Goal: Find specific page/section: Find specific page/section

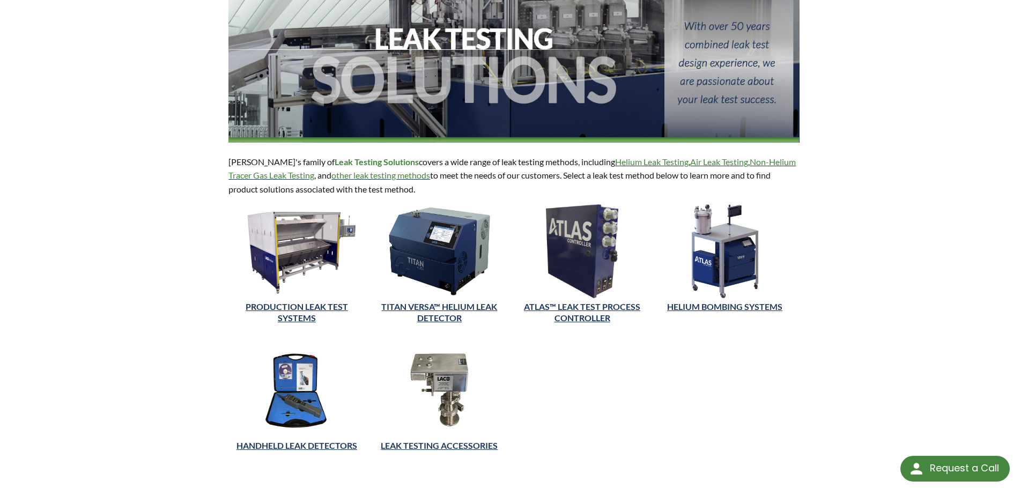
scroll to position [129, 0]
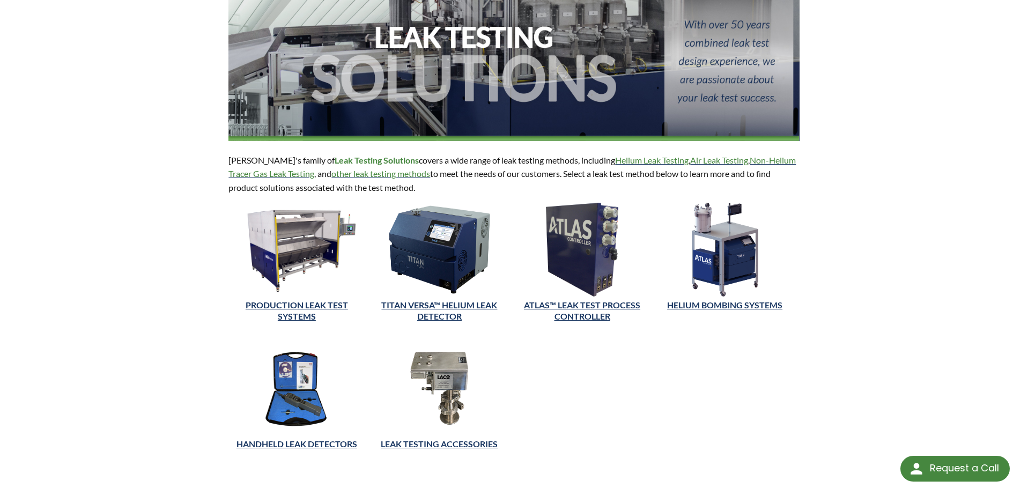
click at [305, 266] on img at bounding box center [296, 250] width 136 height 94
click at [441, 265] on img at bounding box center [439, 250] width 136 height 94
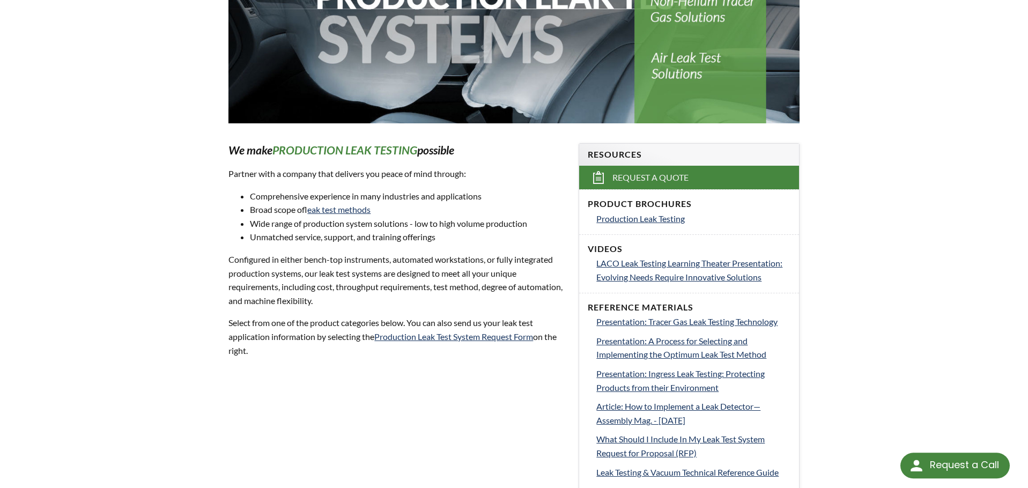
select select "Widget de idiomas del Traductor"
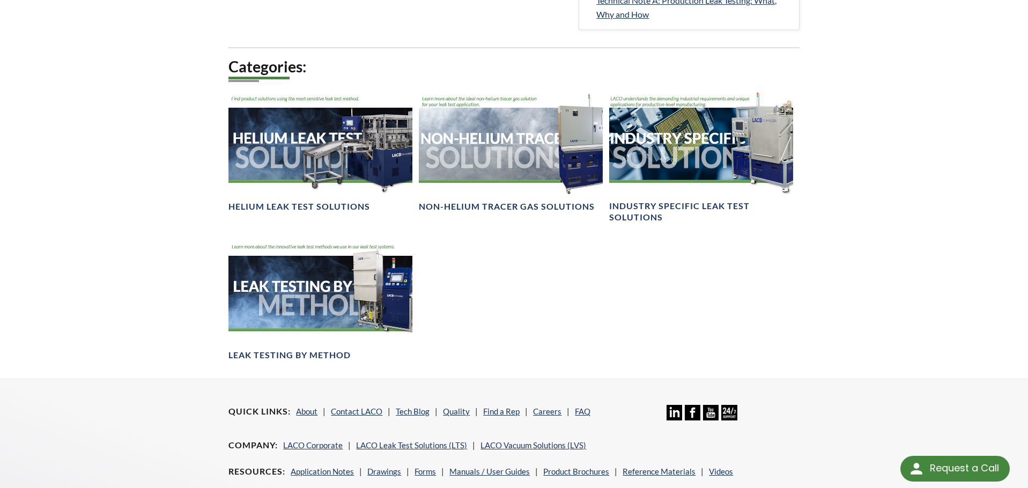
scroll to position [782, 0]
